Goal: Transaction & Acquisition: Purchase product/service

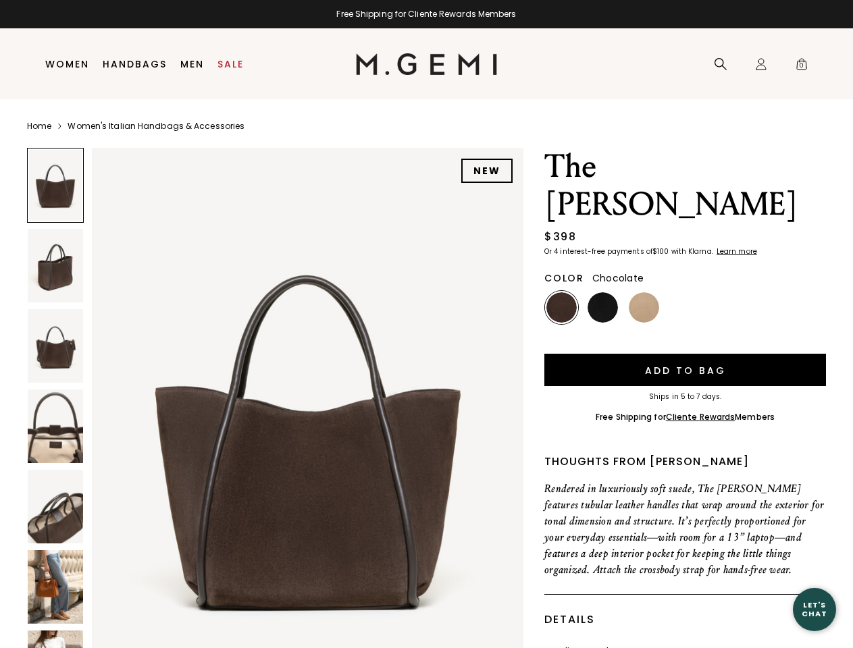
click at [426, 14] on div "Free Shipping for Cliente Rewards Members" at bounding box center [426, 14] width 853 height 11
click at [721, 64] on icon at bounding box center [721, 64] width 14 height 14
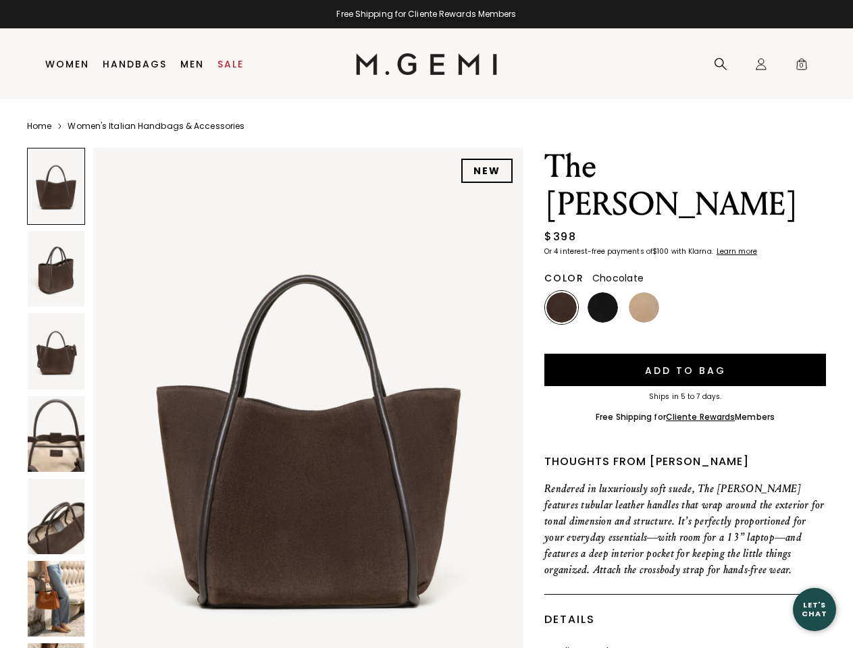
click at [761, 64] on div "Icons/20x20/profile@2x Sign In Orders Rewards Refer a Friend Address Book Call …" at bounding box center [761, 64] width 27 height 71
click at [802, 64] on span "0" at bounding box center [802, 67] width 14 height 14
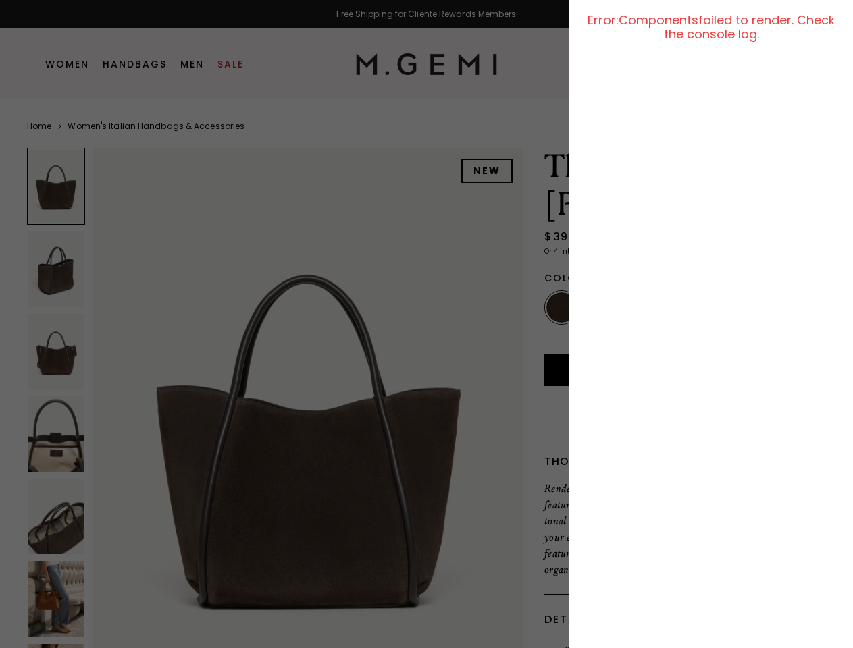
click at [146, 134] on div at bounding box center [426, 324] width 853 height 648
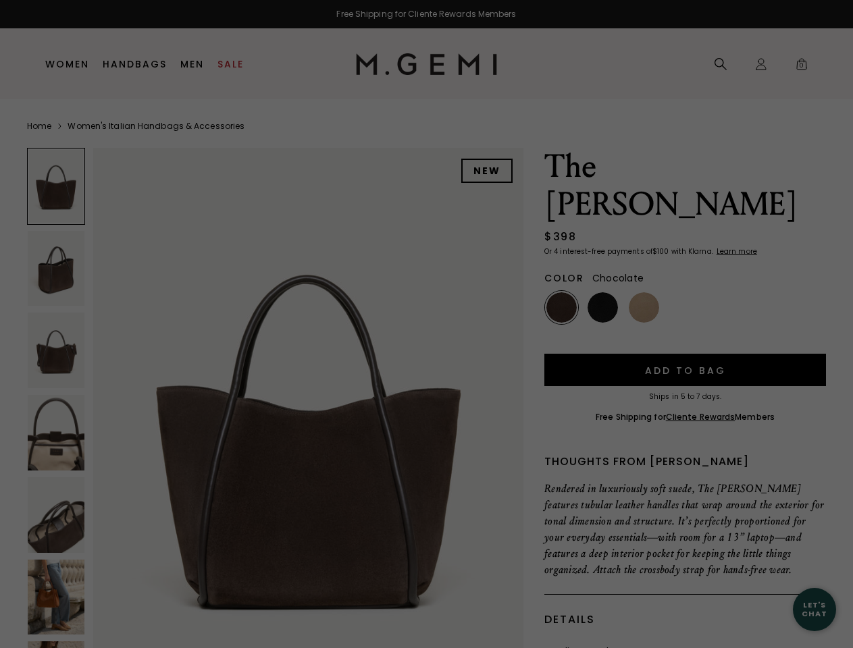
click at [275, 398] on div "Free Shipping for Cliente Rewards Members Icons/20x20/hamburger@2x Women Shop A…" at bounding box center [426, 324] width 853 height 648
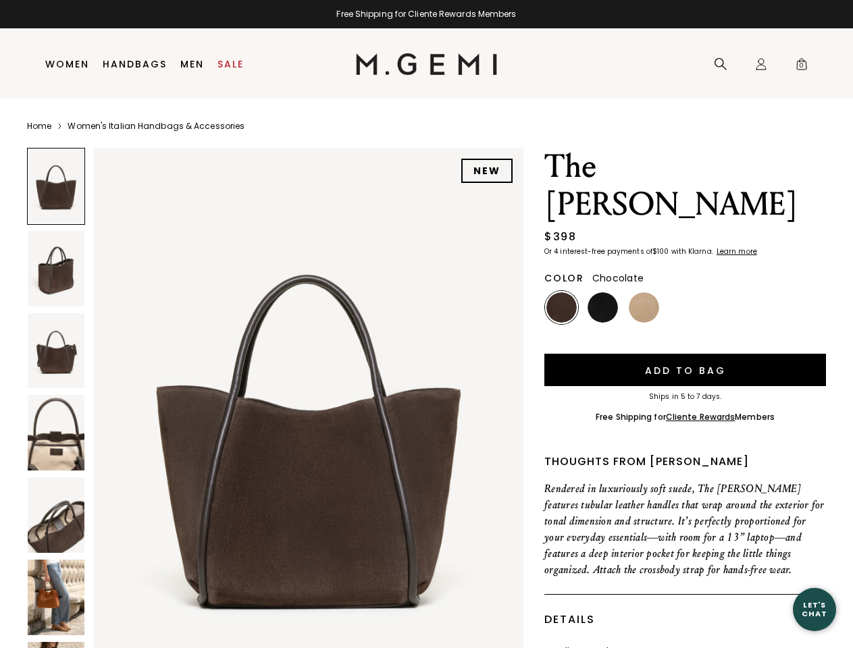
click at [55, 185] on div at bounding box center [56, 186] width 58 height 77
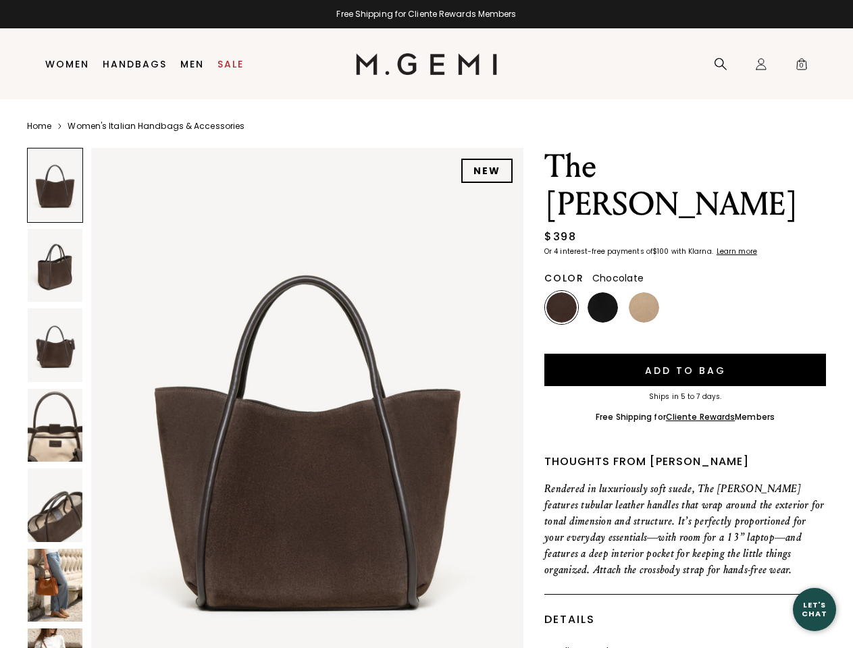
click at [55, 265] on img at bounding box center [55, 266] width 55 height 74
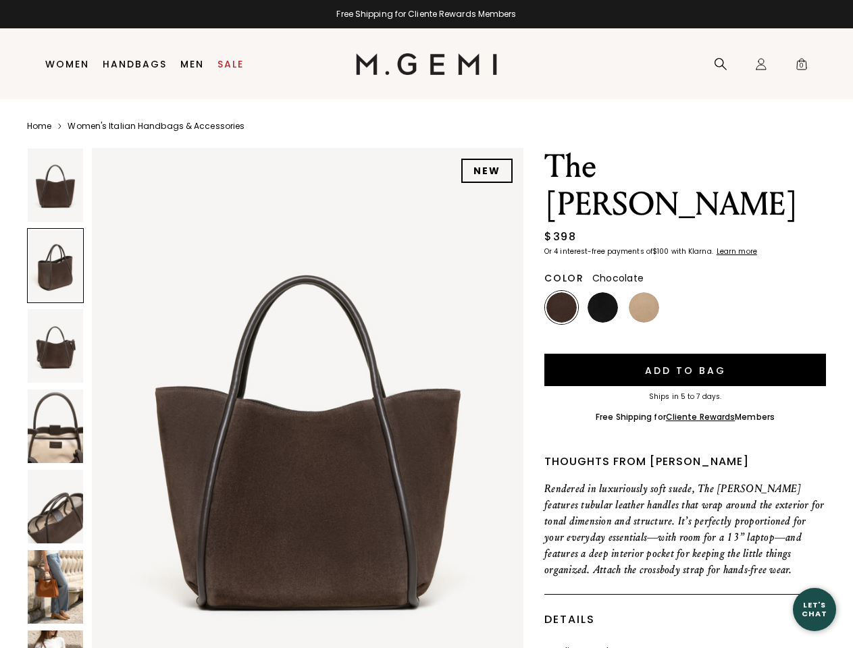
click at [55, 346] on img at bounding box center [55, 346] width 55 height 74
click at [55, 426] on img at bounding box center [55, 427] width 55 height 74
